Goal: Navigation & Orientation: Find specific page/section

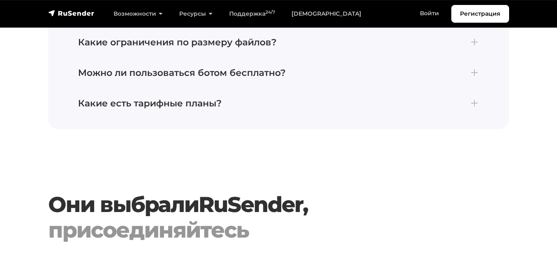
scroll to position [2406, 0]
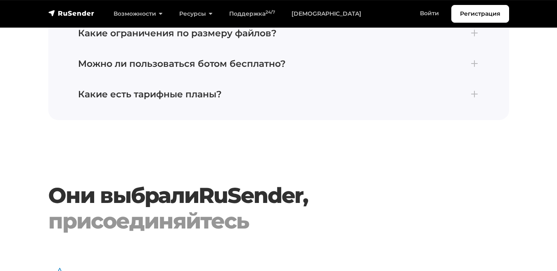
click at [217, 182] on link "RuSender" at bounding box center [251, 195] width 104 height 26
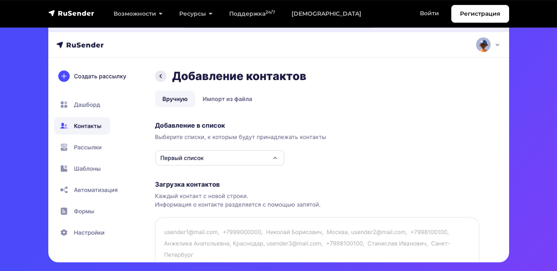
scroll to position [194, 0]
